Goal: Navigation & Orientation: Find specific page/section

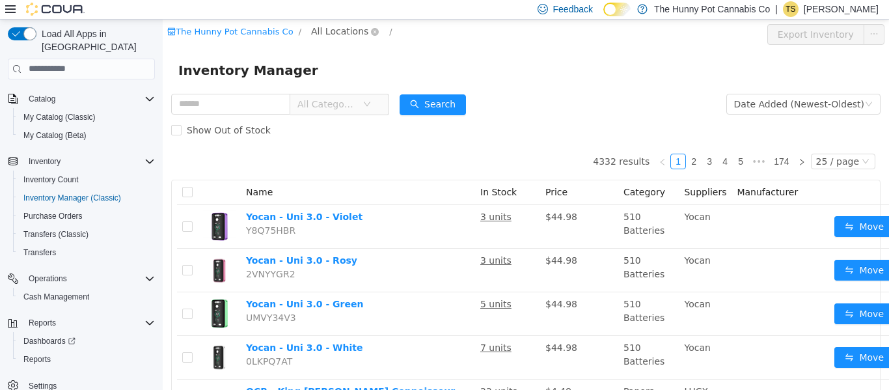
click at [323, 31] on span "All Locations" at bounding box center [339, 30] width 57 height 14
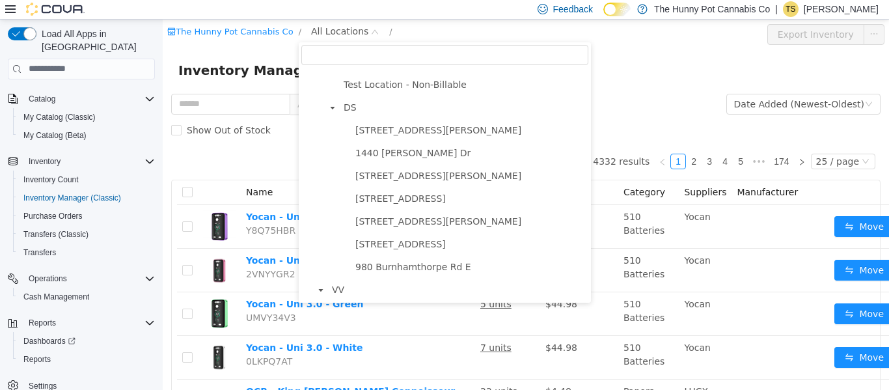
scroll to position [741, 0]
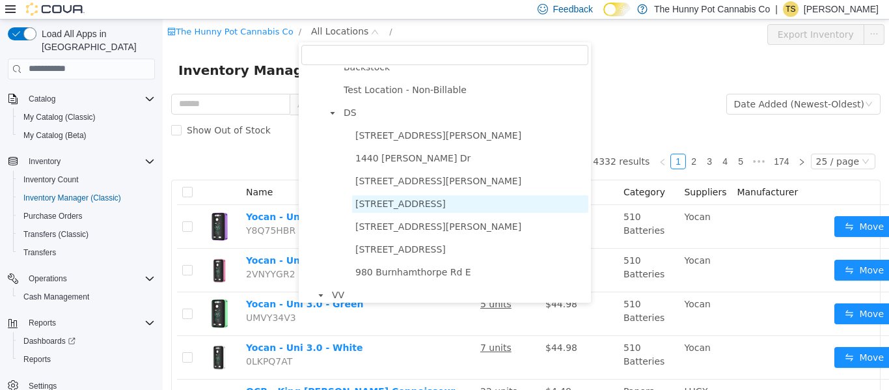
click at [391, 211] on span "[STREET_ADDRESS]" at bounding box center [470, 204] width 236 height 18
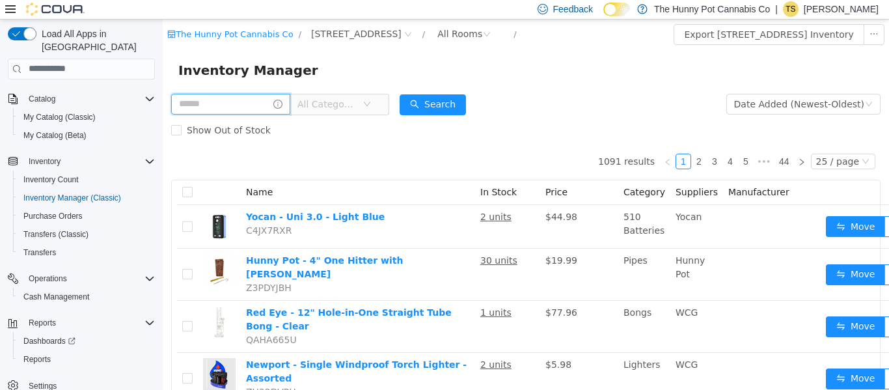
click at [254, 108] on input "text" at bounding box center [230, 103] width 119 height 21
type input "**********"
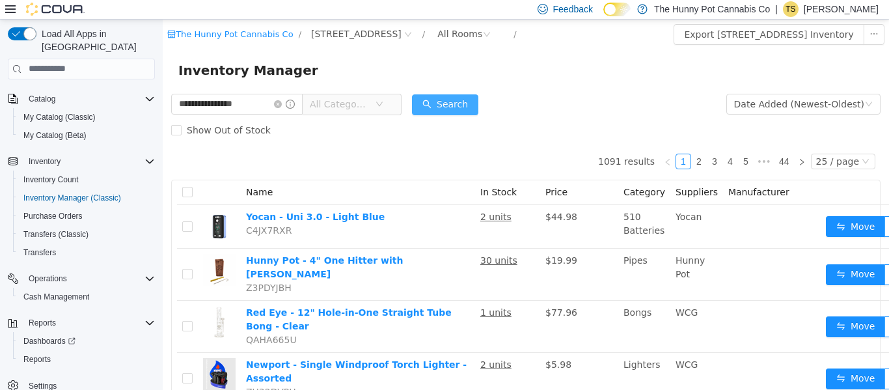
click at [469, 102] on button "Search" at bounding box center [445, 104] width 66 height 21
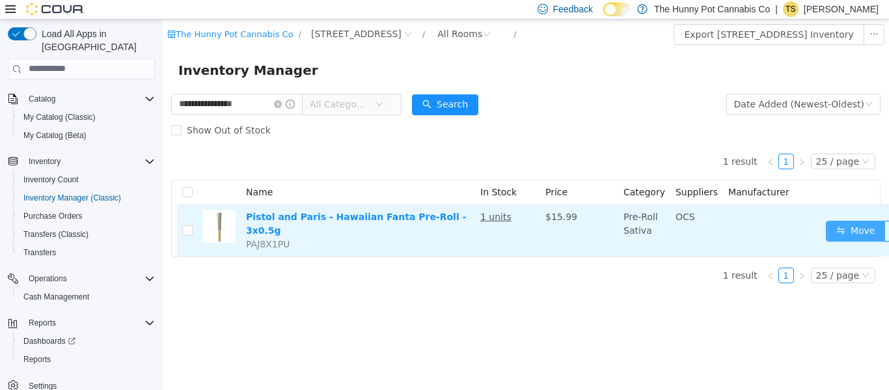
click at [830, 220] on button "Move" at bounding box center [856, 230] width 60 height 21
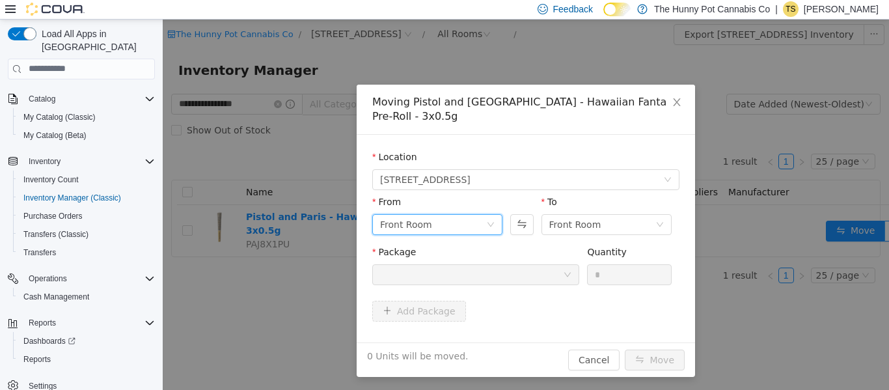
click at [471, 214] on div "Front Room" at bounding box center [433, 224] width 106 height 20
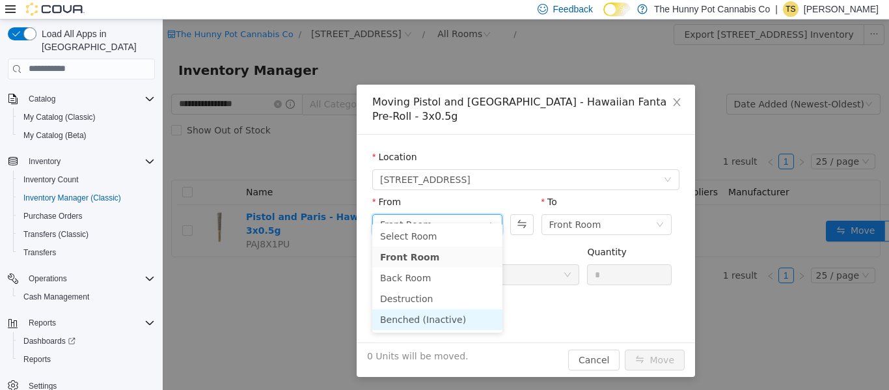
click at [452, 316] on li "Benched (Inactive)" at bounding box center [437, 319] width 130 height 21
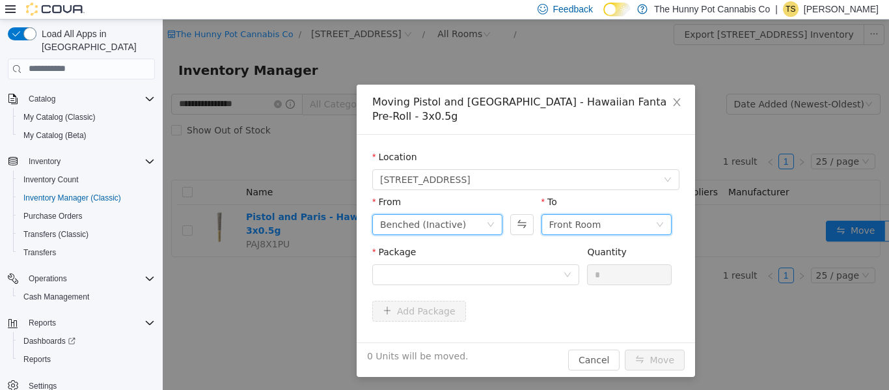
click at [637, 214] on div "Front Room" at bounding box center [603, 224] width 106 height 20
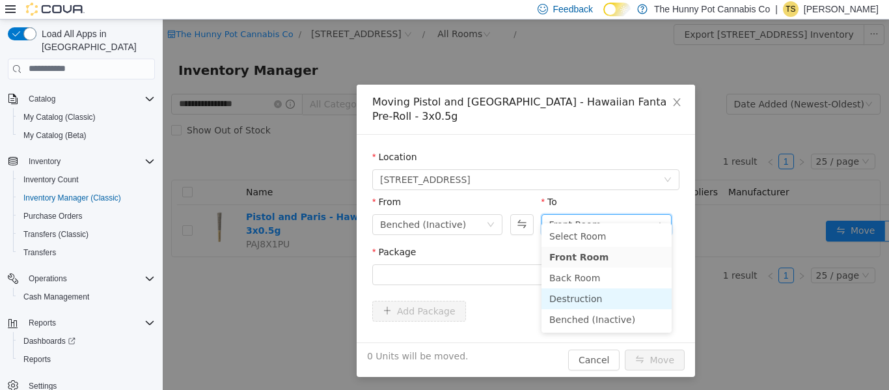
click at [559, 296] on li "Destruction" at bounding box center [607, 298] width 130 height 21
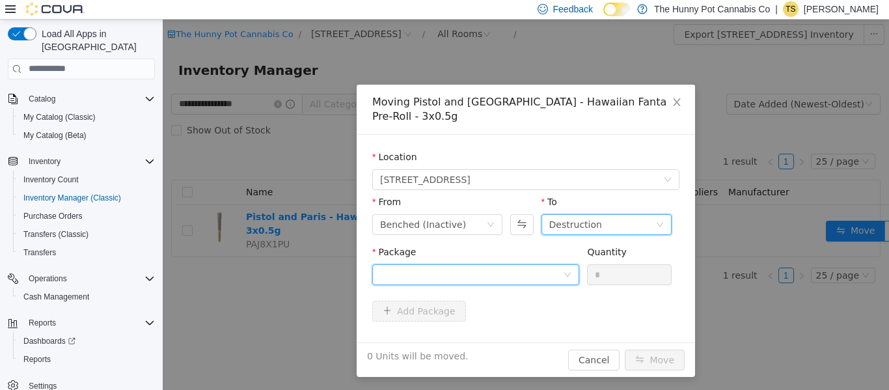
click at [496, 264] on div at bounding box center [471, 274] width 183 height 20
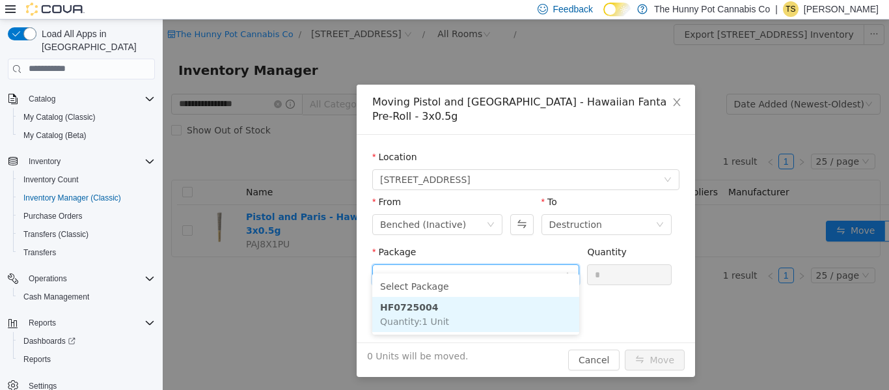
click at [482, 310] on li "HF0725004 Quantity : 1 Unit" at bounding box center [475, 313] width 207 height 35
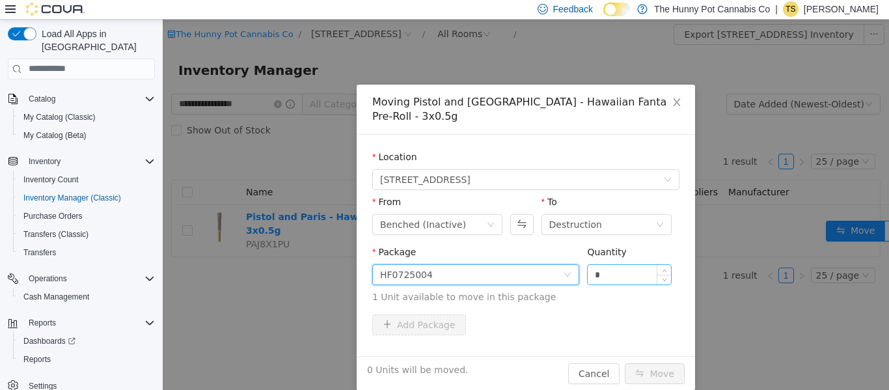
click at [645, 264] on input "*" at bounding box center [629, 274] width 83 height 20
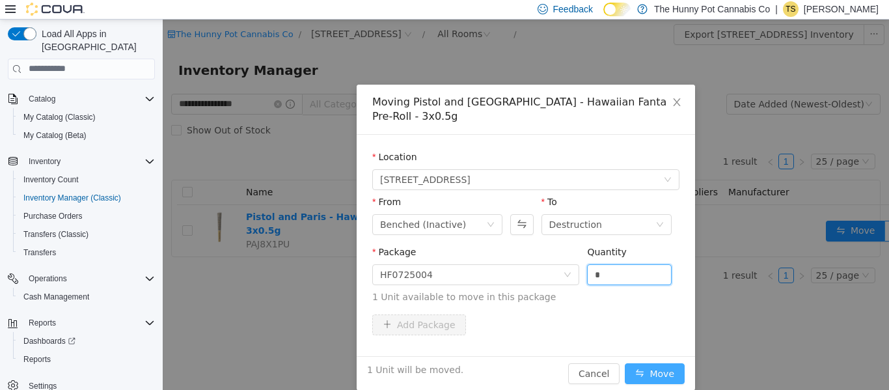
type input "*"
click at [657, 367] on button "Move" at bounding box center [655, 373] width 60 height 21
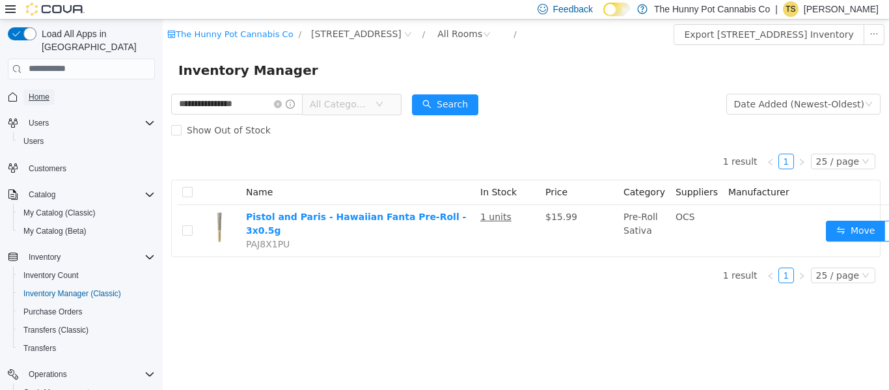
click at [50, 89] on link "Home" at bounding box center [38, 97] width 31 height 16
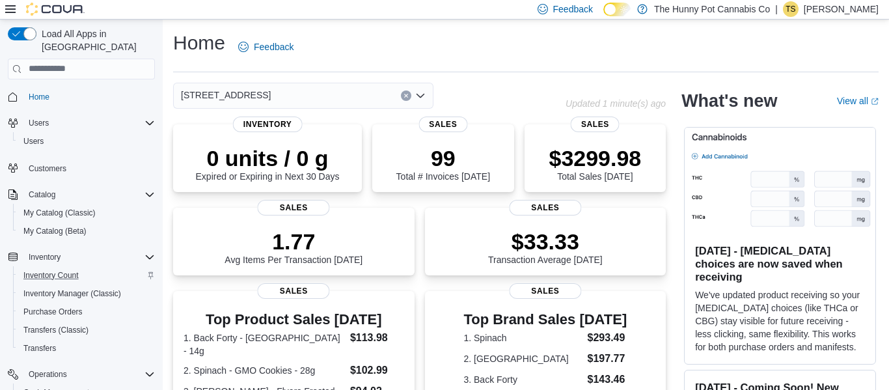
scroll to position [96, 0]
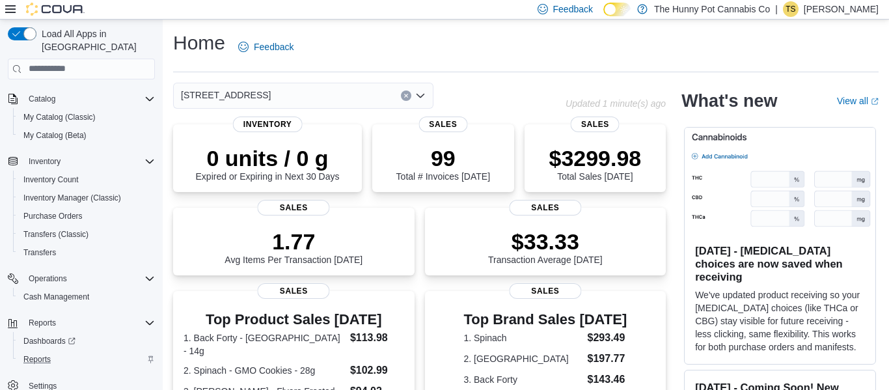
click at [63, 352] on div "Reports" at bounding box center [86, 360] width 137 height 16
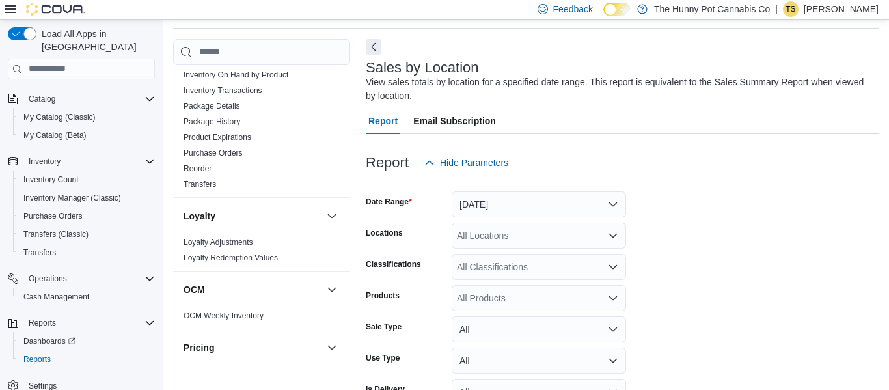
scroll to position [240, 0]
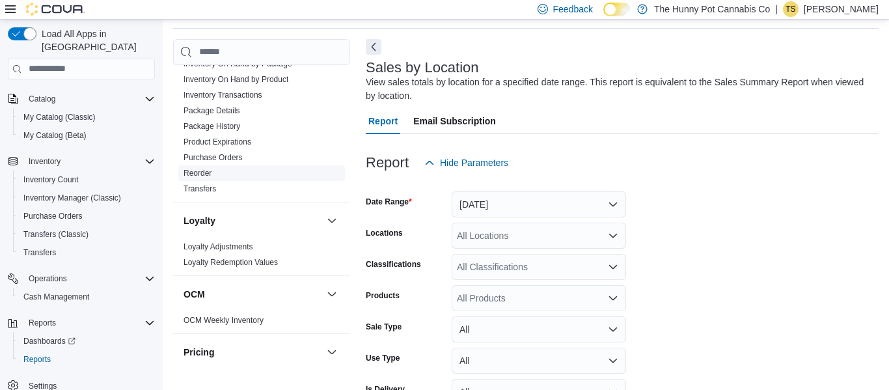
click at [237, 175] on span "Reorder" at bounding box center [261, 173] width 167 height 16
click at [210, 174] on link "Reorder" at bounding box center [198, 173] width 28 height 9
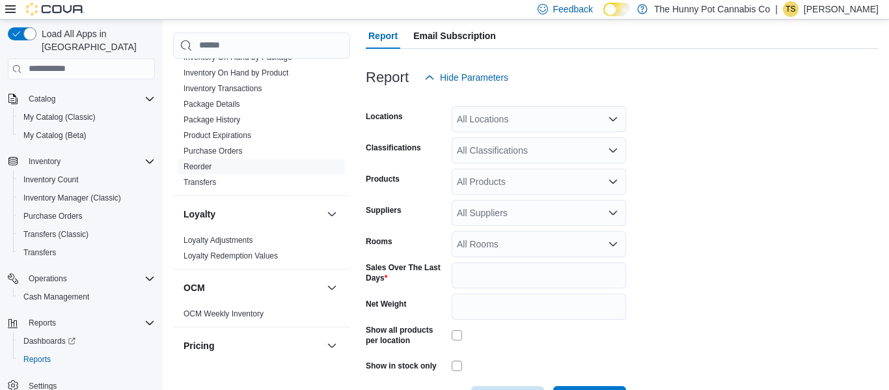
scroll to position [157, 0]
click at [613, 120] on icon "Open list of options" at bounding box center [613, 119] width 8 height 4
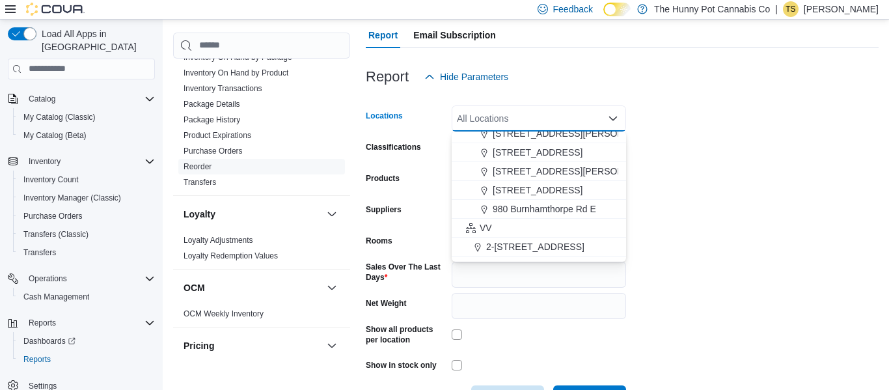
scroll to position [674, 0]
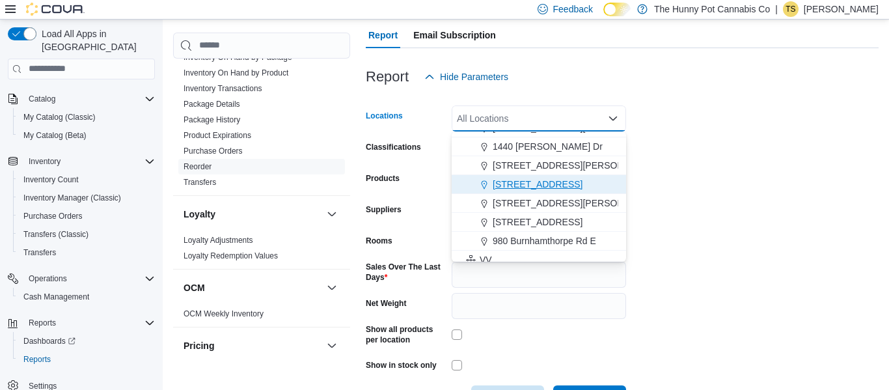
click at [555, 187] on span "[STREET_ADDRESS]" at bounding box center [538, 184] width 90 height 13
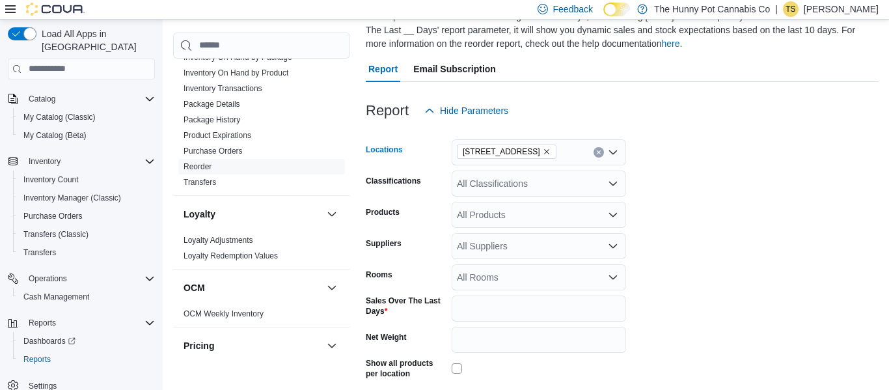
scroll to position [107, 0]
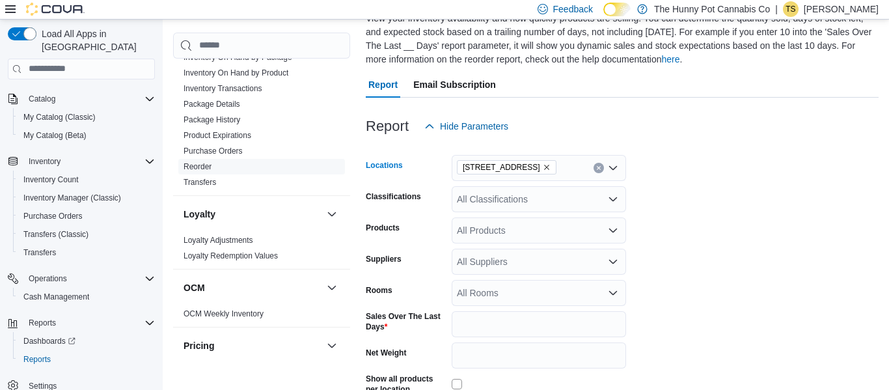
click at [616, 169] on icon "Open list of options" at bounding box center [613, 168] width 10 height 10
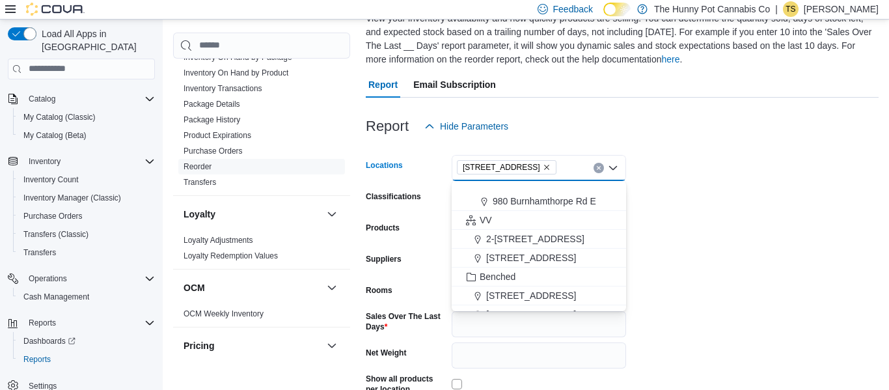
scroll to position [795, 0]
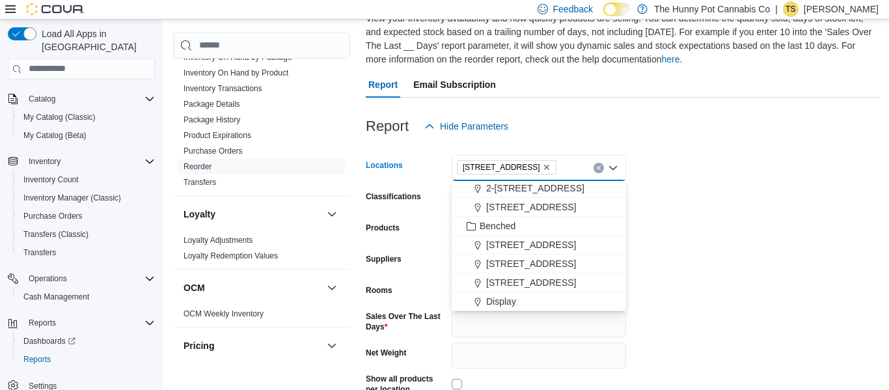
click at [686, 236] on form "Locations [STREET_ADDRESS] Combo box. Selected. [STREET_ADDRESS] Press Backspac…" at bounding box center [622, 300] width 513 height 322
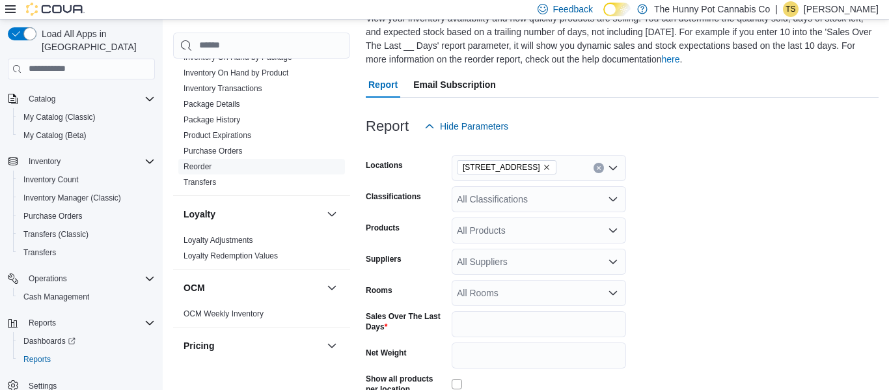
click at [596, 200] on div "All Classifications" at bounding box center [539, 199] width 175 height 26
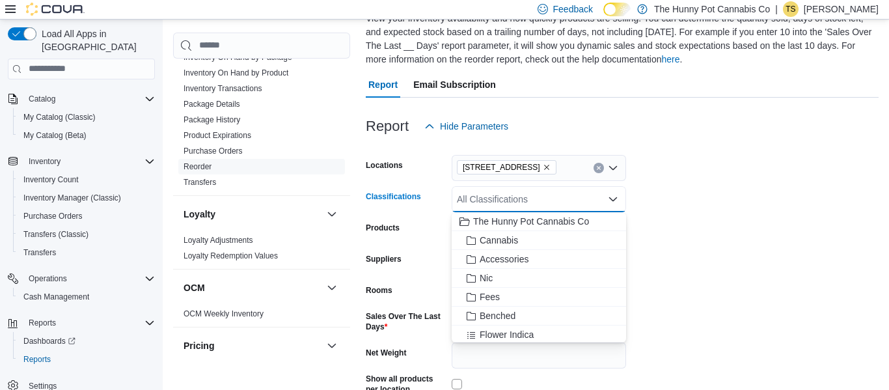
click at [693, 219] on form "Locations [STREET_ADDRESS] Classifications All Classifications Combo box. Selec…" at bounding box center [622, 300] width 513 height 322
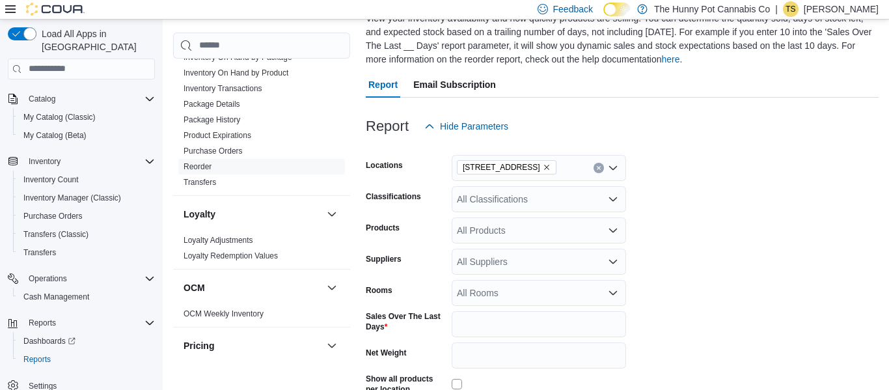
scroll to position [204, 0]
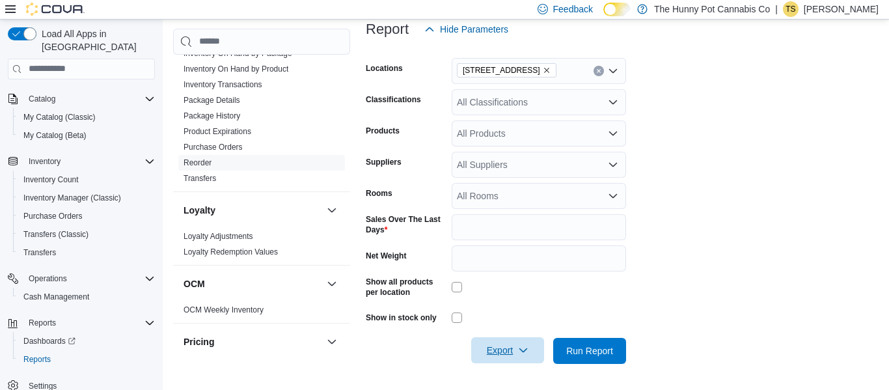
click at [526, 350] on icon "button" at bounding box center [523, 350] width 10 height 10
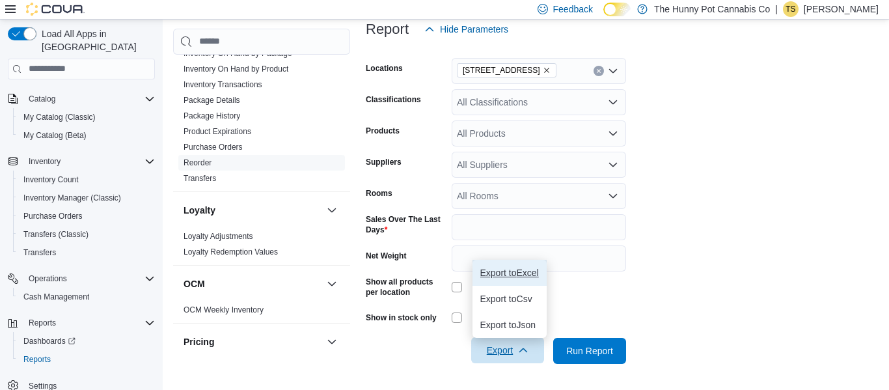
click at [528, 275] on span "Export to Excel" at bounding box center [510, 273] width 59 height 10
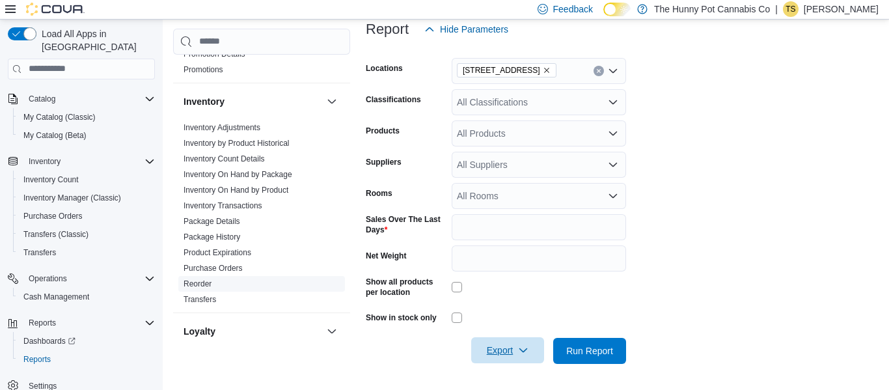
scroll to position [115, 0]
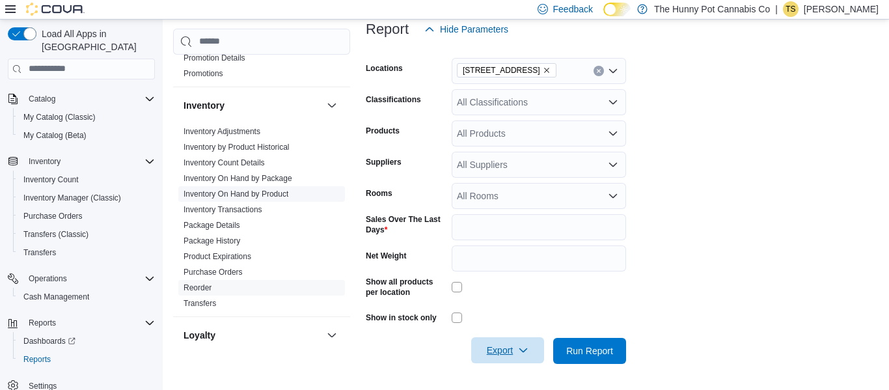
click at [281, 191] on link "Inventory On Hand by Product" at bounding box center [236, 193] width 105 height 9
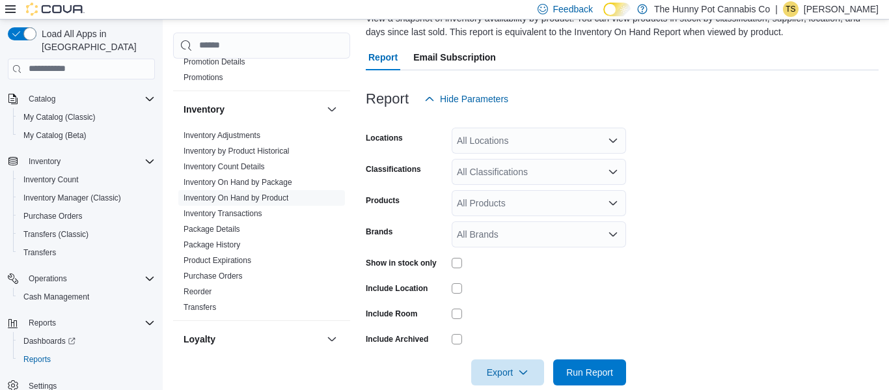
scroll to position [44, 0]
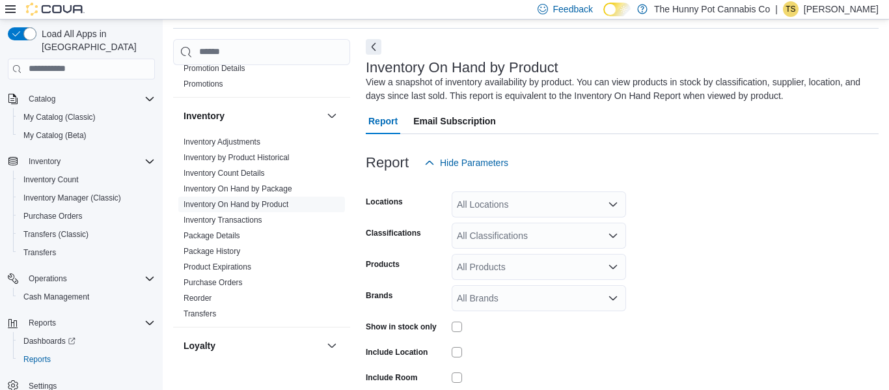
click at [622, 207] on div "All Locations" at bounding box center [539, 204] width 175 height 26
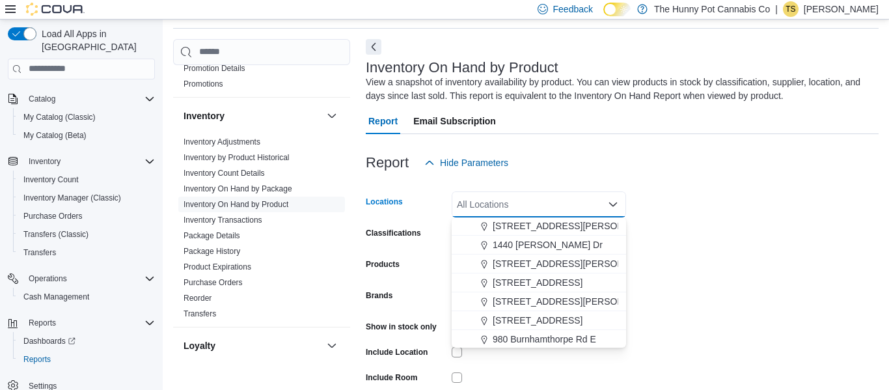
scroll to position [549, 0]
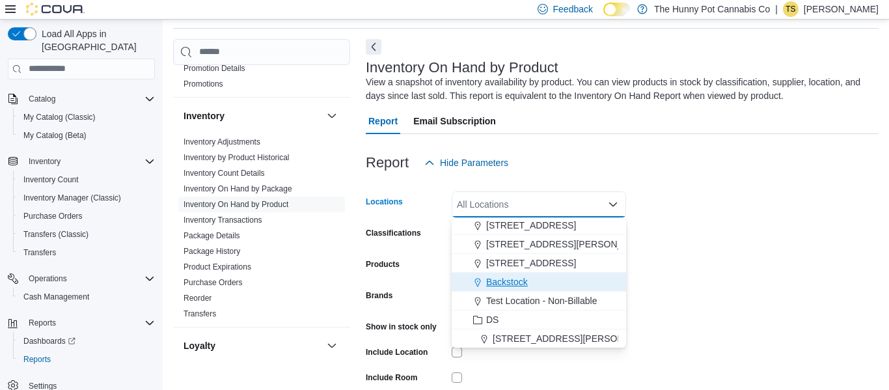
click at [520, 282] on span "Backstock" at bounding box center [507, 281] width 42 height 13
click at [793, 201] on form "Locations Backstock Combo box. Selected. [GEOGRAPHIC_DATA]. Press Backspace to …" at bounding box center [622, 312] width 513 height 273
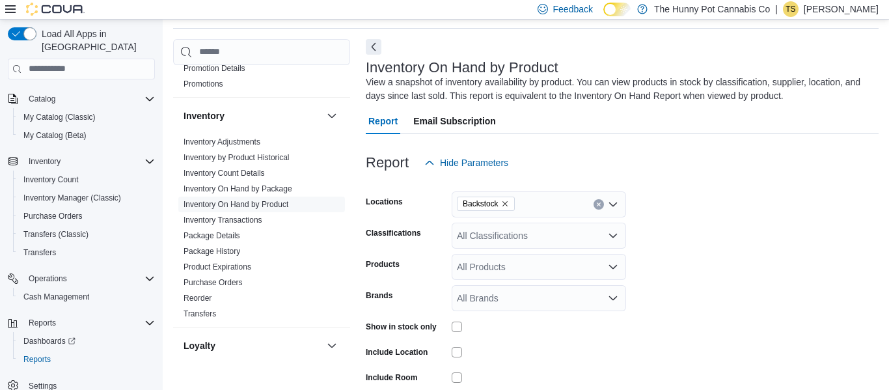
scroll to position [129, 0]
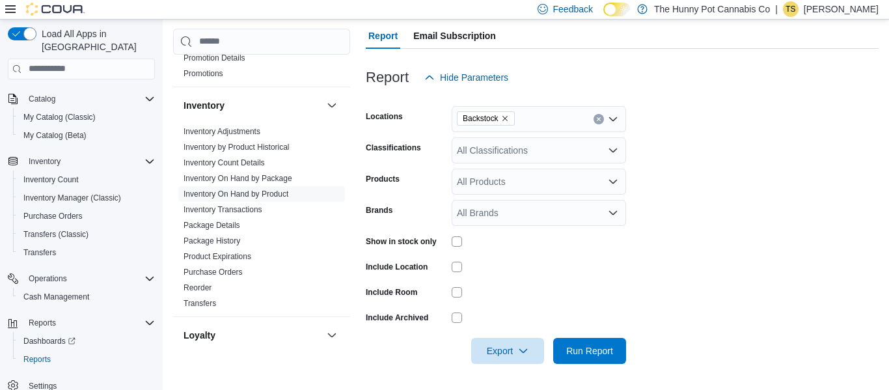
click at [455, 235] on div at bounding box center [539, 241] width 175 height 20
click at [450, 294] on div "Include Room" at bounding box center [496, 292] width 260 height 20
click at [529, 352] on span "Export" at bounding box center [507, 350] width 57 height 26
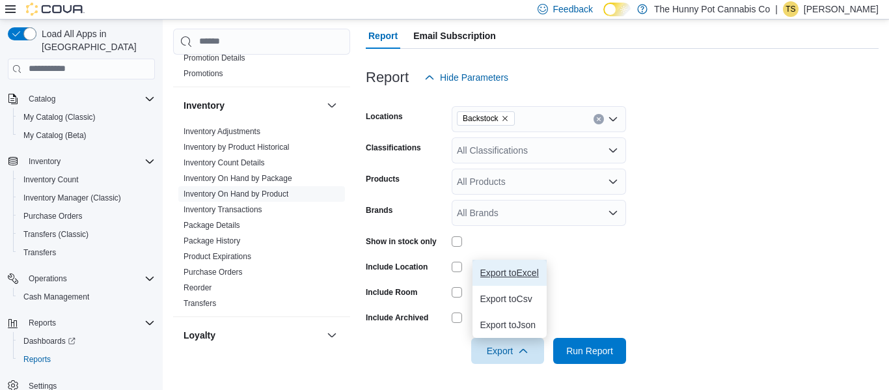
click at [529, 272] on span "Export to Excel" at bounding box center [510, 273] width 59 height 10
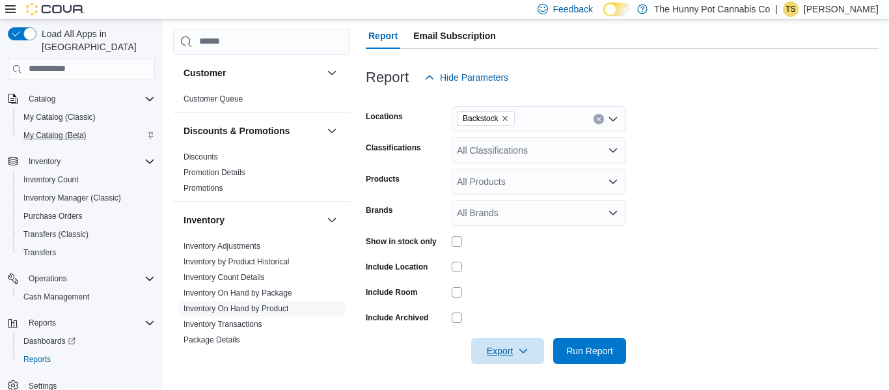
scroll to position [0, 0]
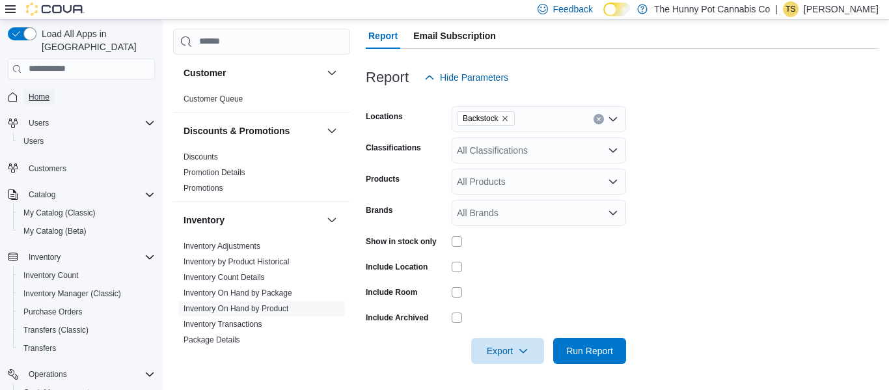
click at [35, 92] on span "Home" at bounding box center [39, 97] width 21 height 10
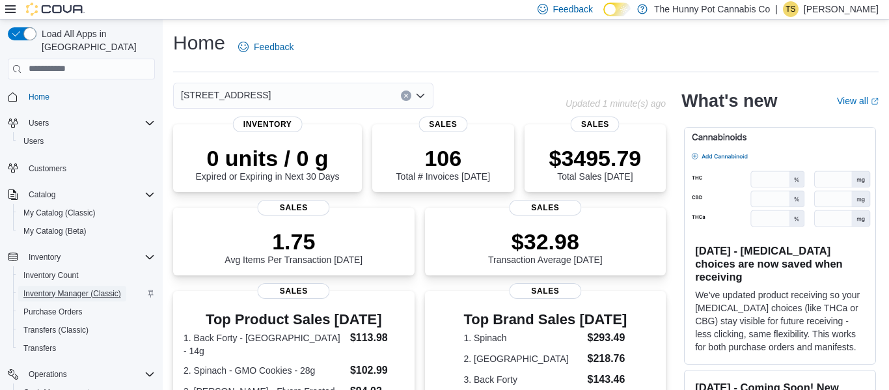
click at [108, 288] on span "Inventory Manager (Classic)" at bounding box center [72, 293] width 98 height 10
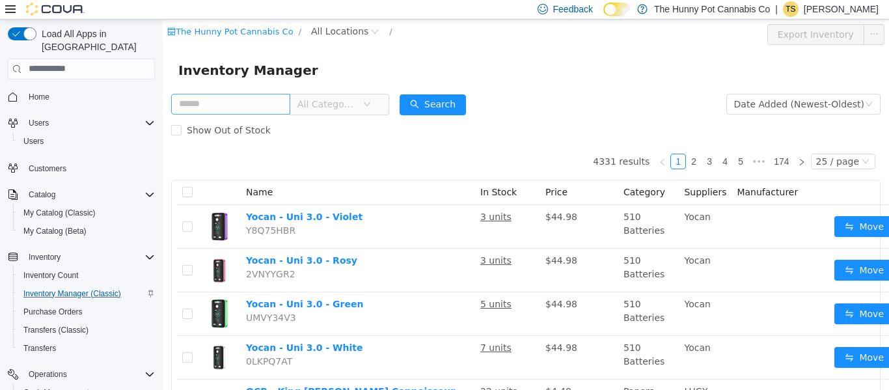
click at [237, 100] on input "text" at bounding box center [230, 103] width 119 height 21
click at [333, 29] on span "All Locations" at bounding box center [339, 30] width 57 height 14
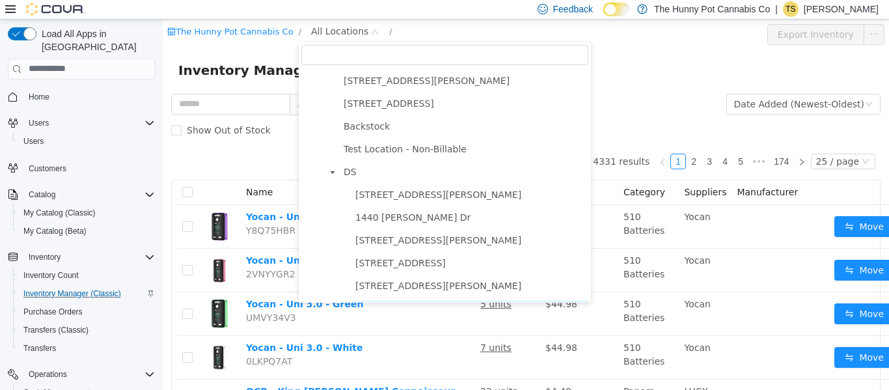
scroll to position [676, 0]
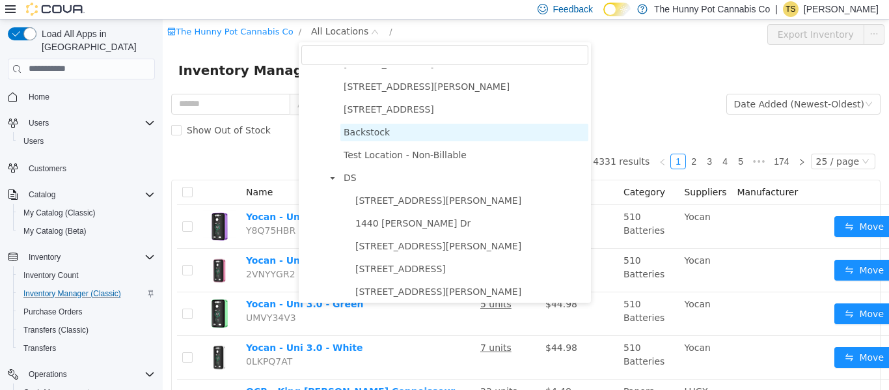
click at [361, 135] on span "Backstock" at bounding box center [367, 131] width 46 height 10
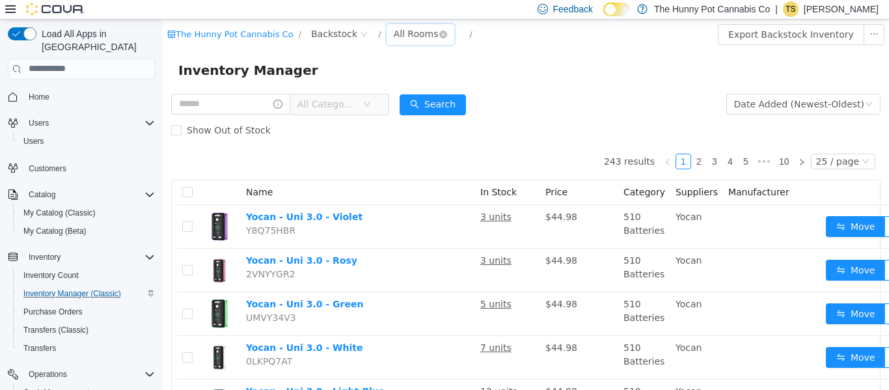
click at [395, 38] on div "All Rooms" at bounding box center [416, 33] width 45 height 20
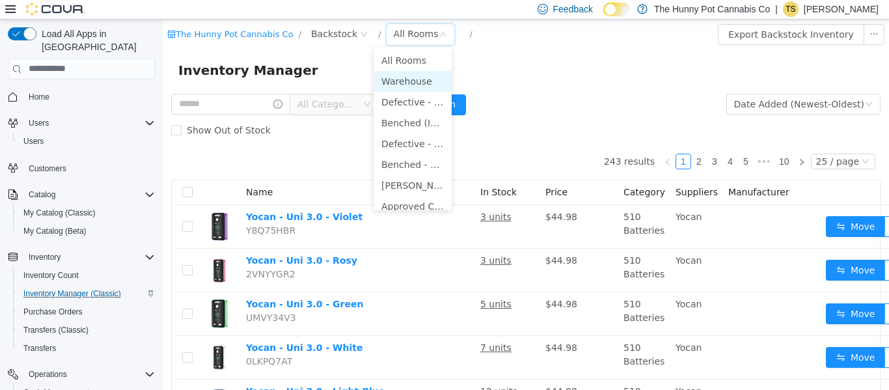
click at [421, 85] on li "Warehouse" at bounding box center [413, 80] width 78 height 21
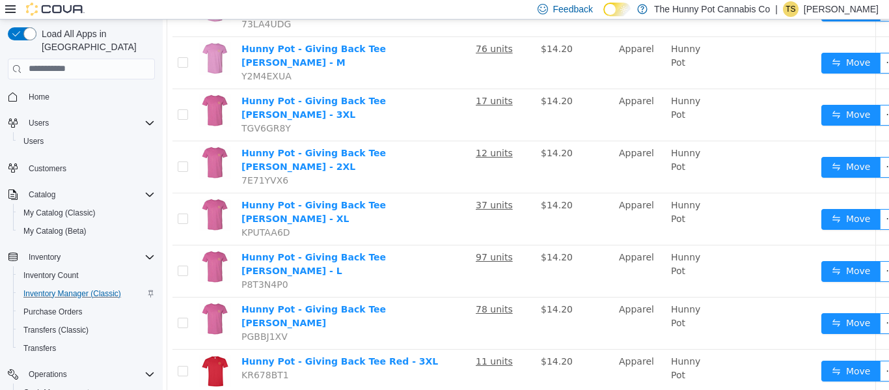
scroll to position [951, 5]
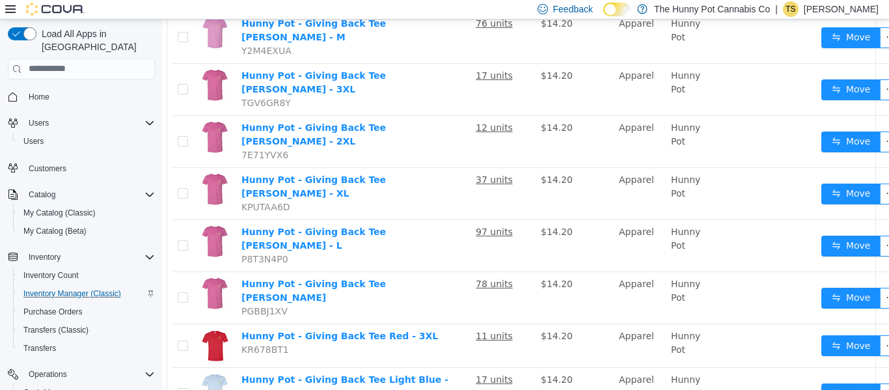
click at [561, 167] on td "$14.20" at bounding box center [575, 193] width 78 height 52
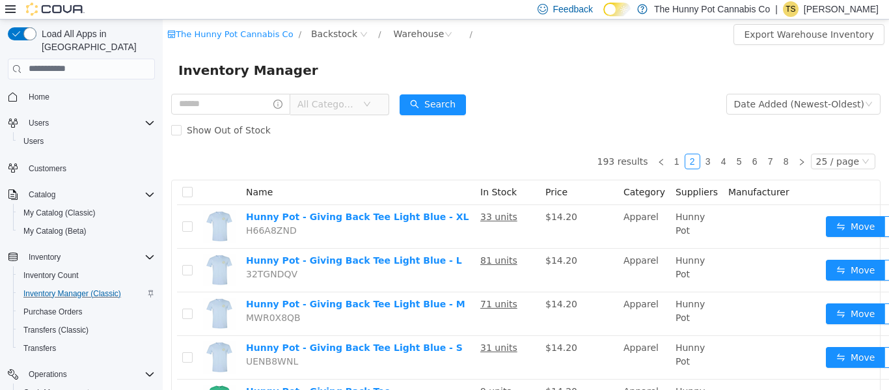
scroll to position [968, 0]
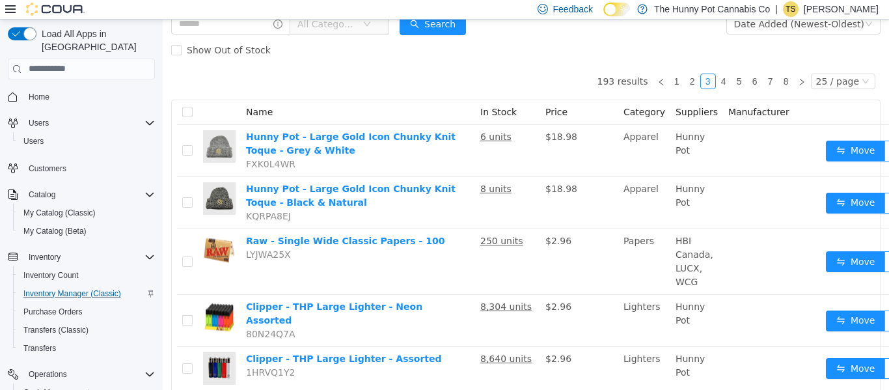
scroll to position [1112, 0]
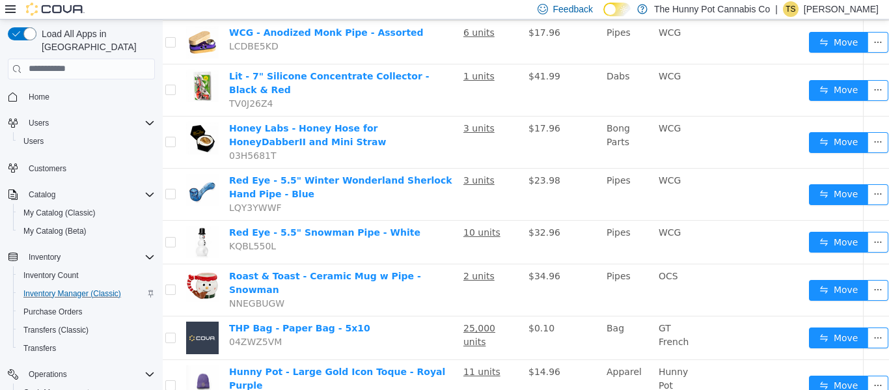
scroll to position [968, 17]
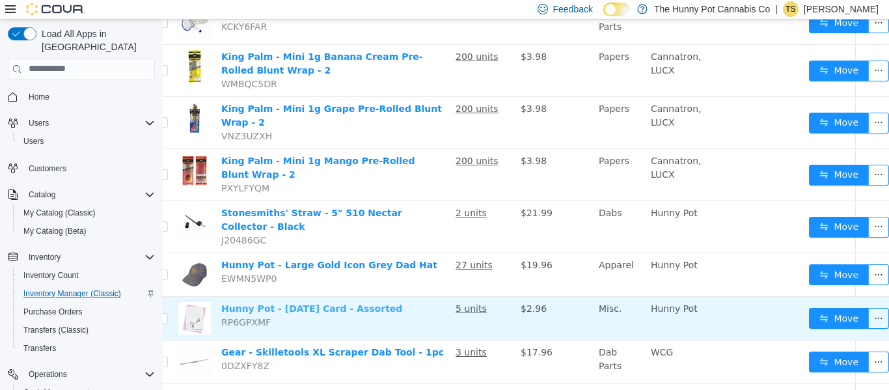
scroll to position [1001, 25]
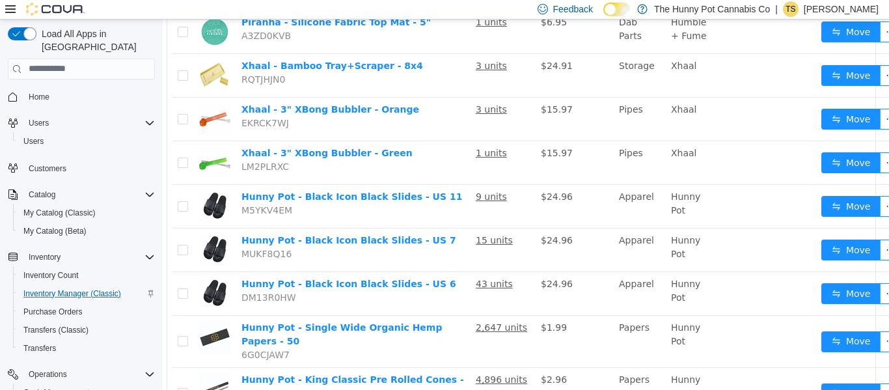
scroll to position [998, 5]
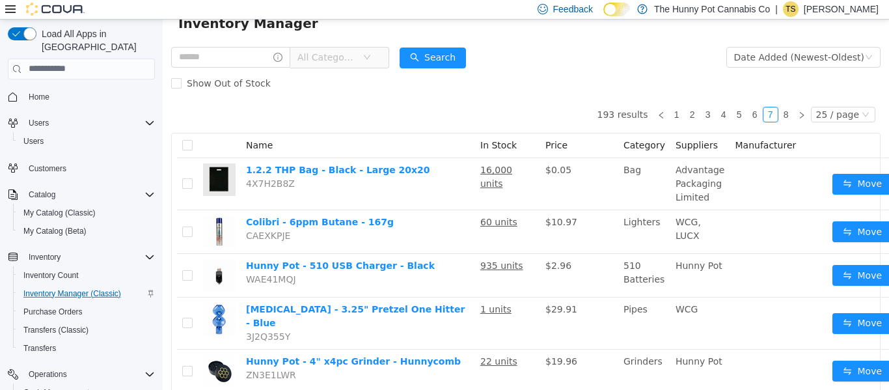
scroll to position [1087, 0]
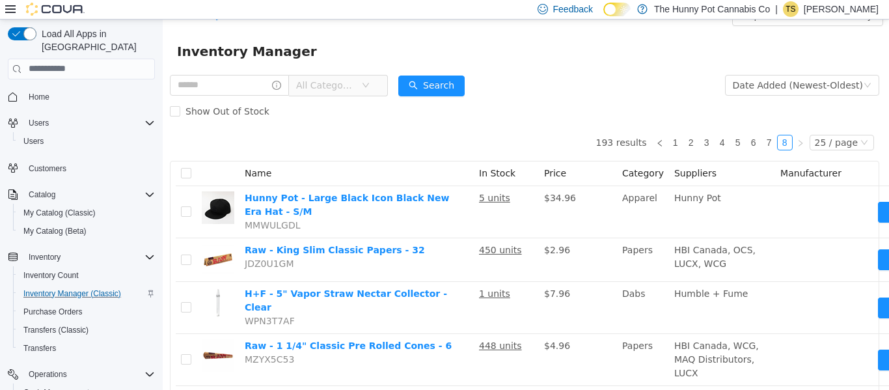
scroll to position [858, 1]
